Goal: Task Accomplishment & Management: Manage account settings

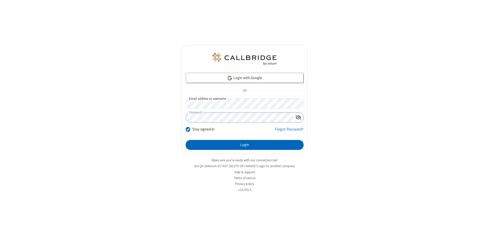
click at [245, 145] on button "Login" at bounding box center [245, 145] width 118 height 10
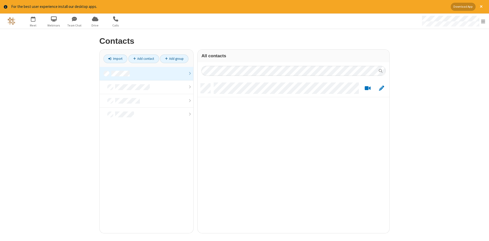
click at [147, 74] on link at bounding box center [147, 74] width 94 height 14
click at [144, 59] on link "Add contact" at bounding box center [143, 59] width 31 height 9
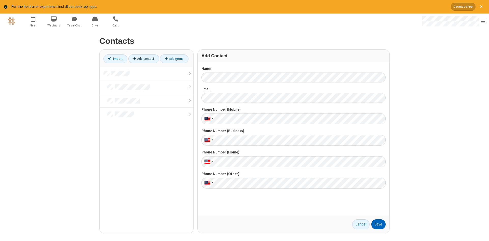
click at [379, 224] on button "Save" at bounding box center [379, 225] width 14 height 10
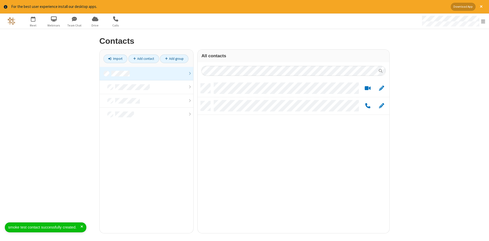
scroll to position [154, 192]
click at [144, 59] on link "Add contact" at bounding box center [143, 59] width 31 height 9
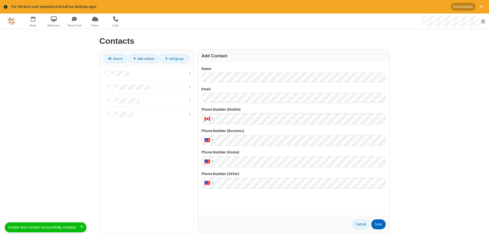
click at [379, 224] on button "Save" at bounding box center [379, 225] width 14 height 10
